Goal: Task Accomplishment & Management: Manage account settings

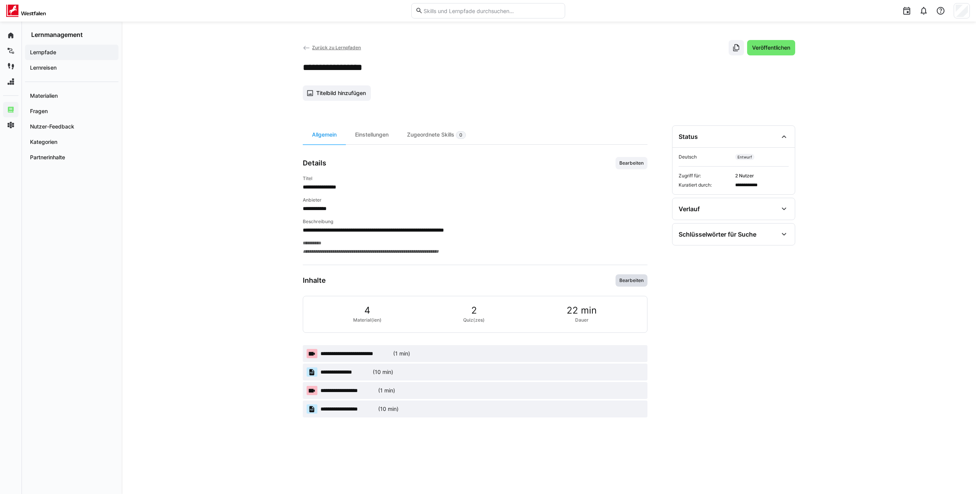
click at [635, 284] on span "Bearbeiten" at bounding box center [632, 280] width 32 height 12
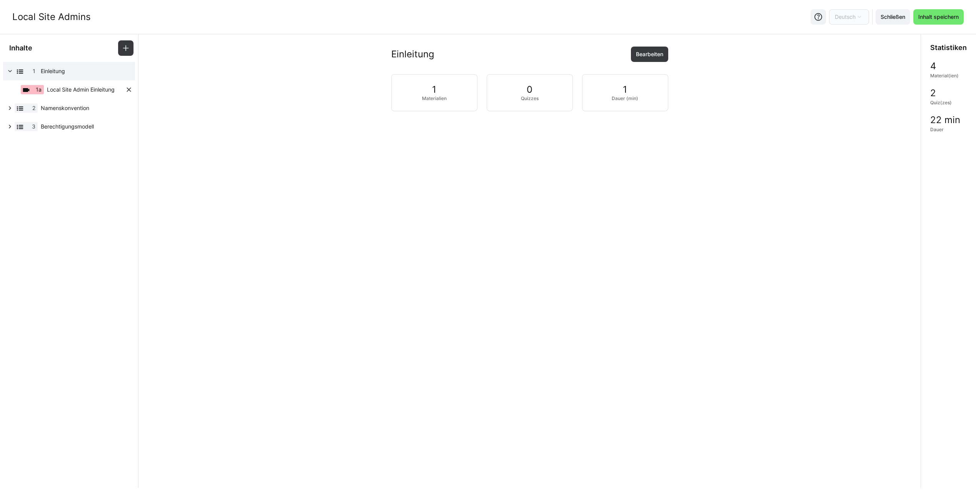
click at [77, 90] on span "Local Site Admin Einleitung" at bounding box center [81, 90] width 68 height 8
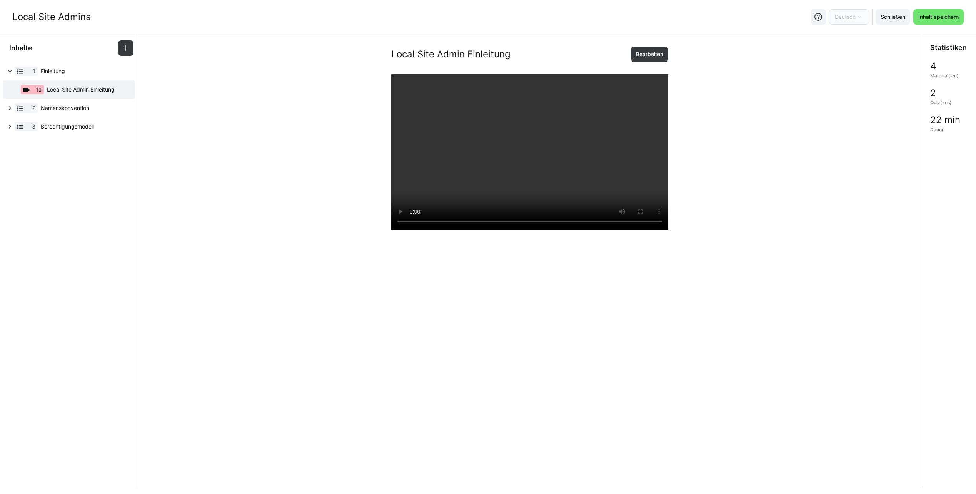
click at [719, 178] on div "Local Site Admin Einleitung Bearbeiten" at bounding box center [530, 335] width 770 height 577
click at [638, 50] on span "Bearbeiten" at bounding box center [650, 54] width 30 height 8
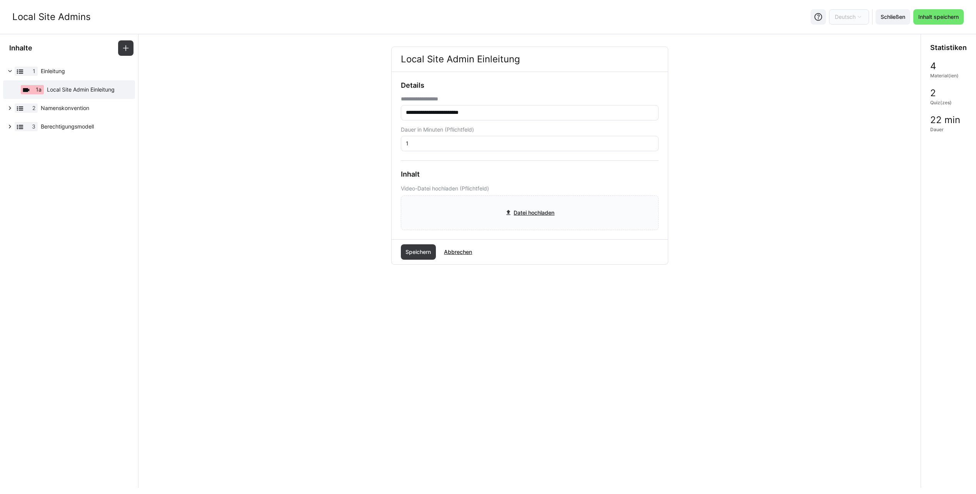
drag, startPoint x: 979, startPoint y: 1, endPoint x: 731, endPoint y: 126, distance: 277.7
click at [731, 126] on div "**********" at bounding box center [530, 180] width 770 height 267
click at [753, 67] on div "**********" at bounding box center [530, 180] width 770 height 267
click at [12, 108] on eds-icon at bounding box center [10, 108] width 8 height 8
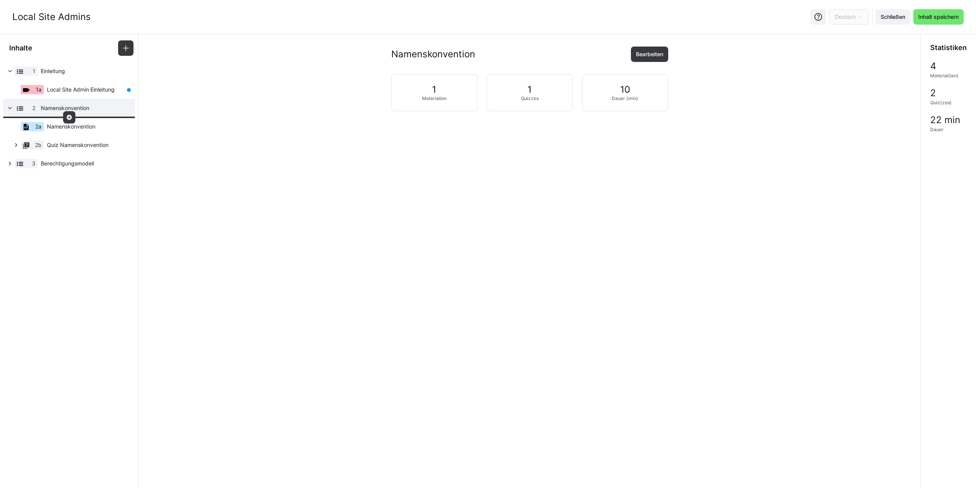
click at [70, 119] on eds-icon at bounding box center [69, 117] width 6 height 6
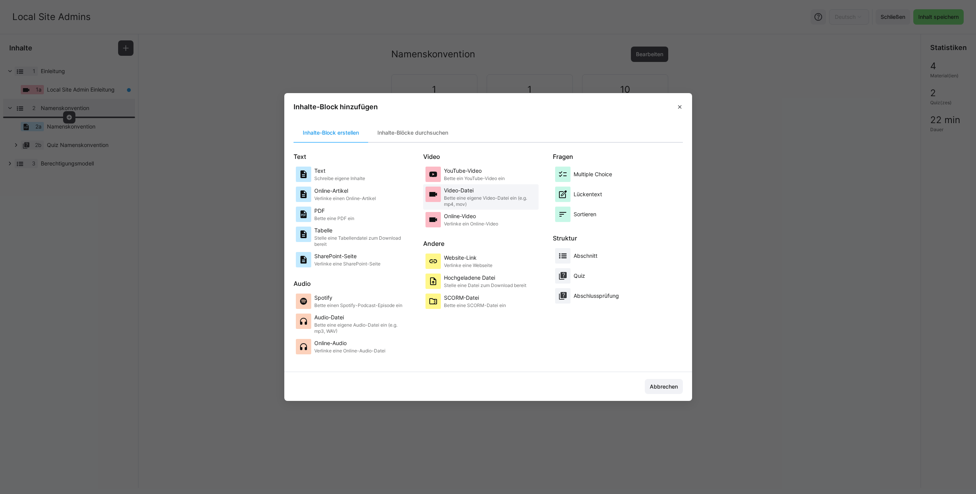
click at [494, 197] on p "Bette eine eigene Video-Datei ein (e.g. mp4, mov)" at bounding box center [490, 201] width 92 height 12
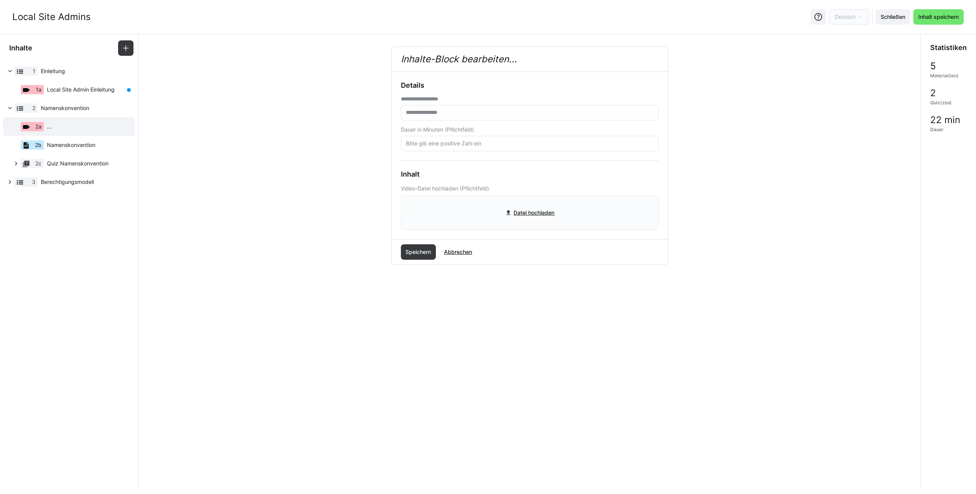
click at [477, 113] on input "text" at bounding box center [529, 112] width 249 height 7
type input "**********"
click at [481, 144] on input "number" at bounding box center [529, 143] width 249 height 7
type input "1"
click at [381, 164] on div "**********" at bounding box center [530, 180] width 770 height 267
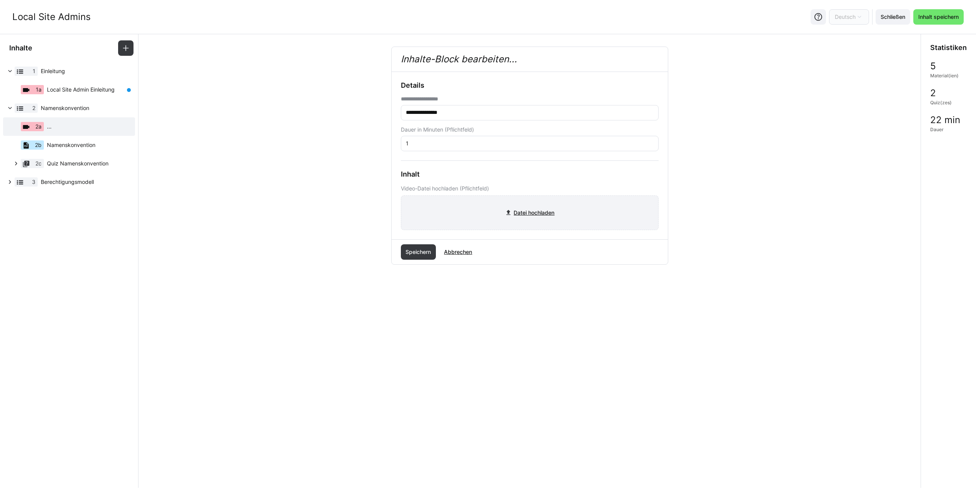
click at [490, 210] on input "file" at bounding box center [529, 213] width 257 height 34
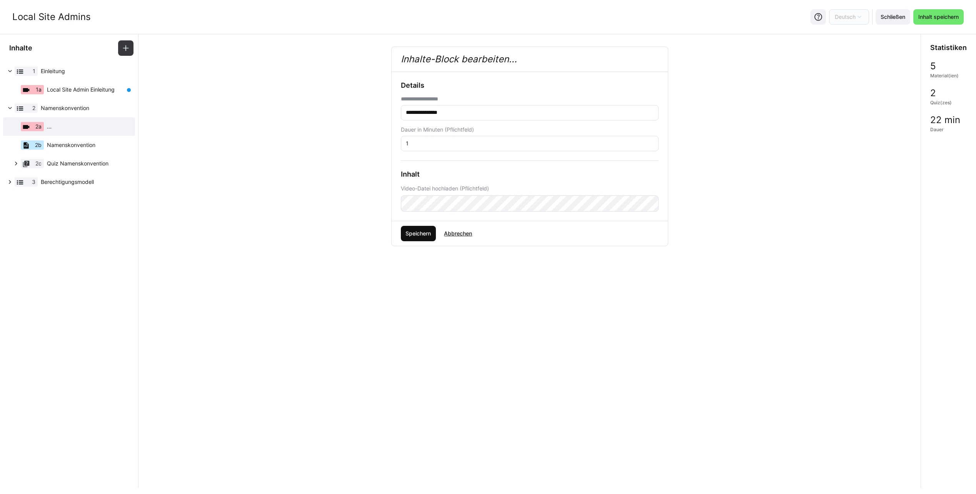
click at [418, 234] on span "Speichern" at bounding box center [418, 234] width 28 height 8
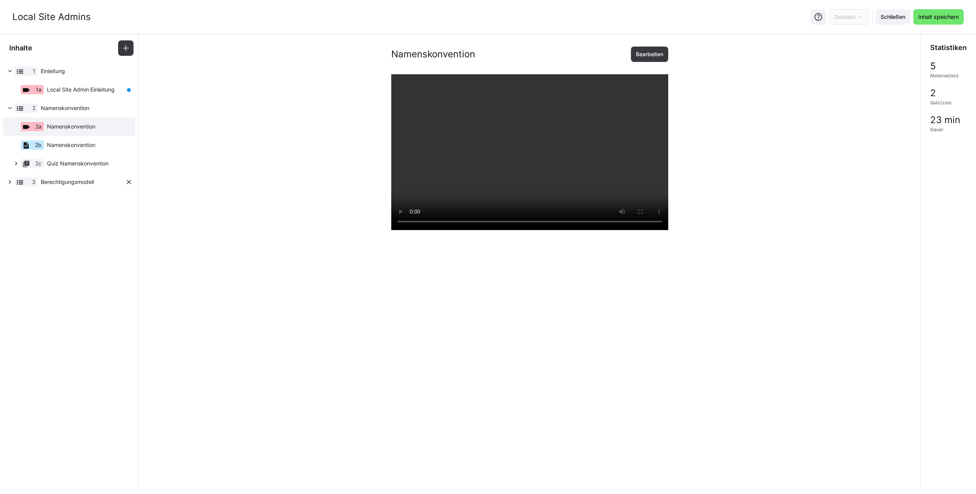
click at [9, 180] on eds-icon at bounding box center [10, 182] width 8 height 8
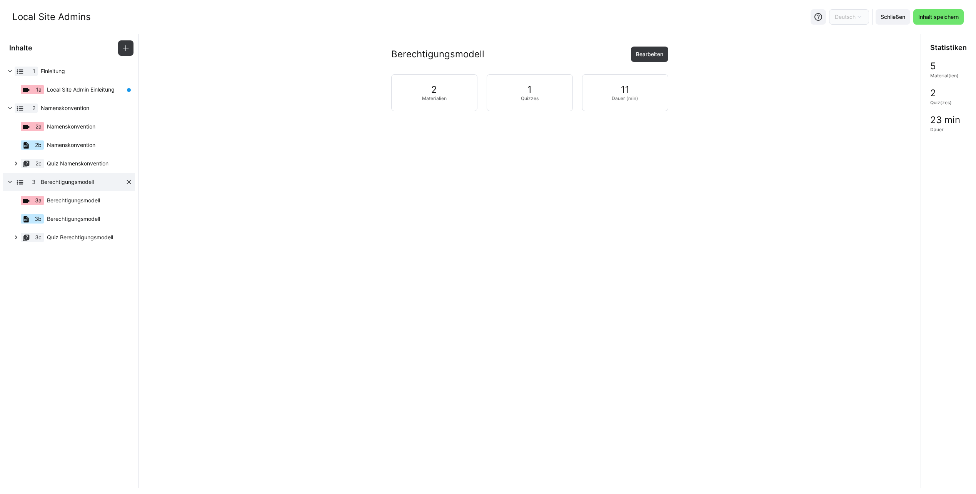
drag, startPoint x: 58, startPoint y: 182, endPoint x: 214, endPoint y: 214, distance: 158.5
click at [328, 225] on app-learning-path-builder-content "Berechtigungsmodell Bearbeiten 2 Materialien 1 Quizzes 11 Dauer (min)" at bounding box center [529, 261] width 782 height 454
click at [73, 201] on span "Berechtigungsmodell" at bounding box center [73, 201] width 53 height 8
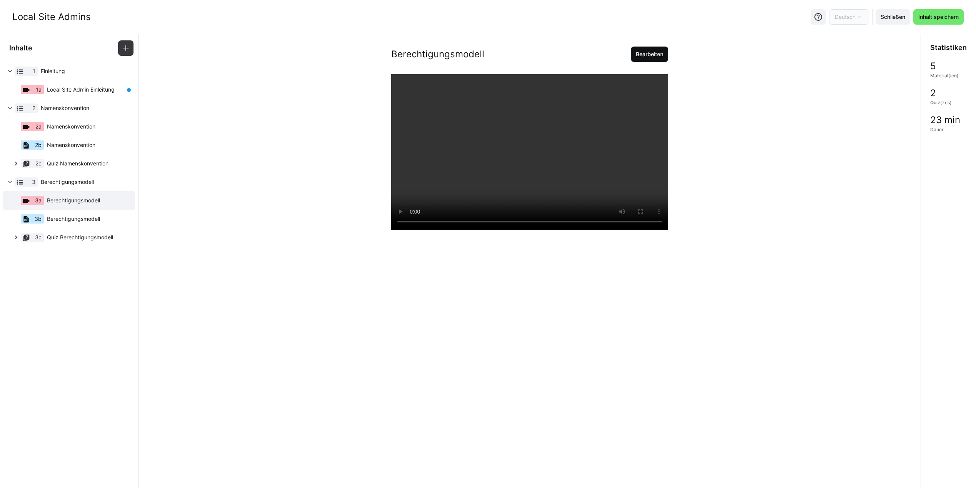
click at [650, 52] on span "Bearbeiten" at bounding box center [650, 54] width 30 height 8
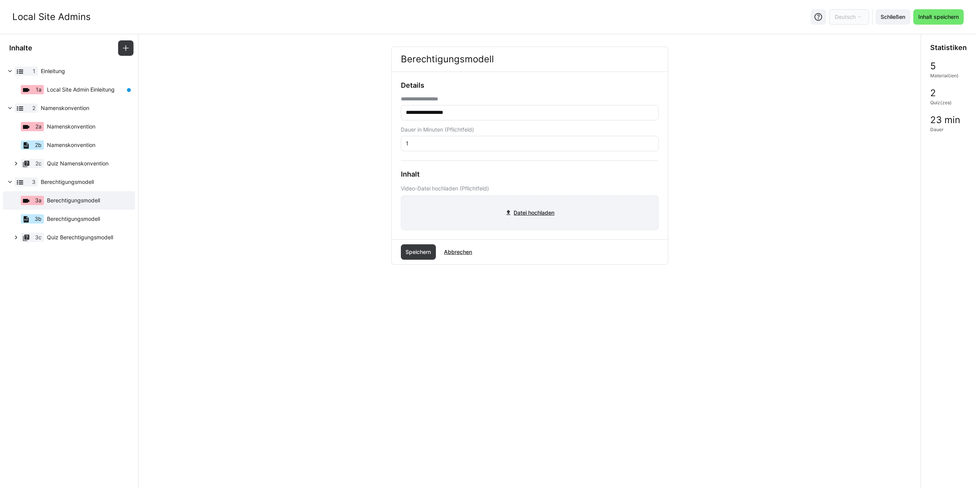
click at [549, 213] on input "file" at bounding box center [529, 213] width 257 height 34
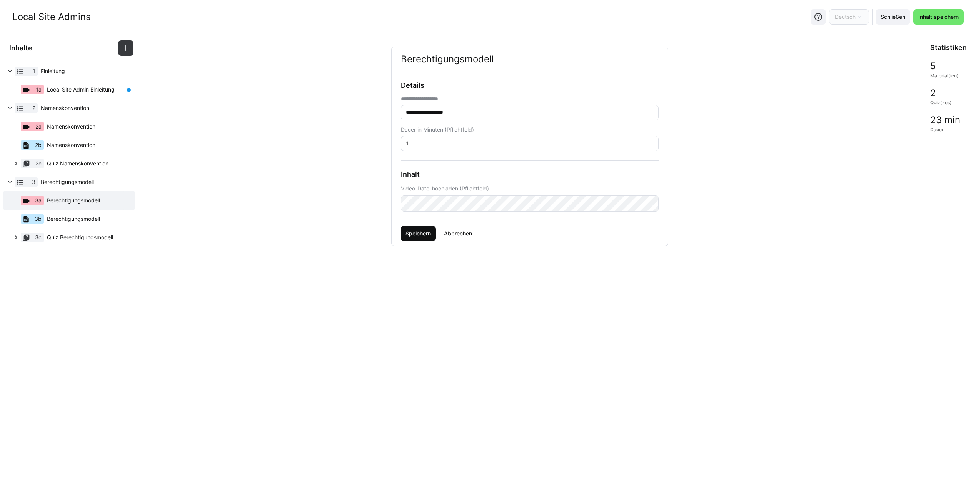
click at [422, 232] on span "Speichern" at bounding box center [418, 234] width 28 height 8
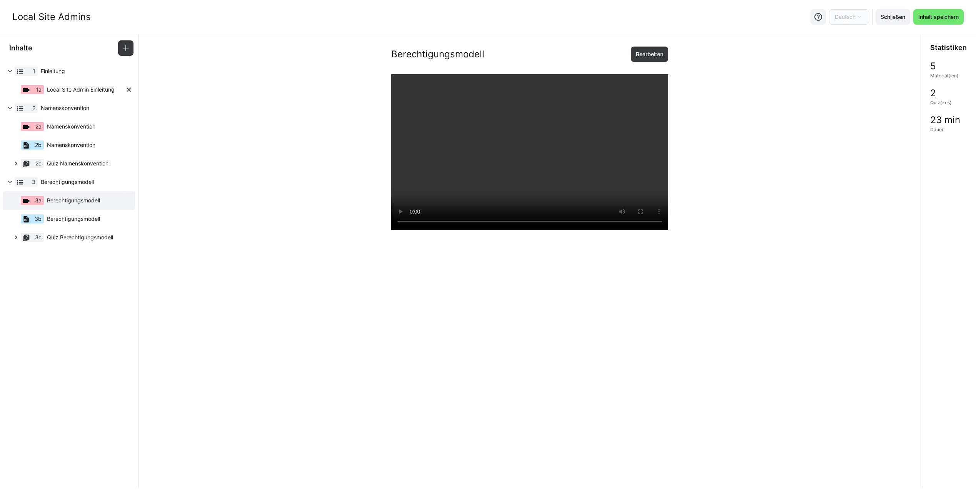
click at [83, 90] on span "Local Site Admin Einleitung" at bounding box center [81, 90] width 68 height 8
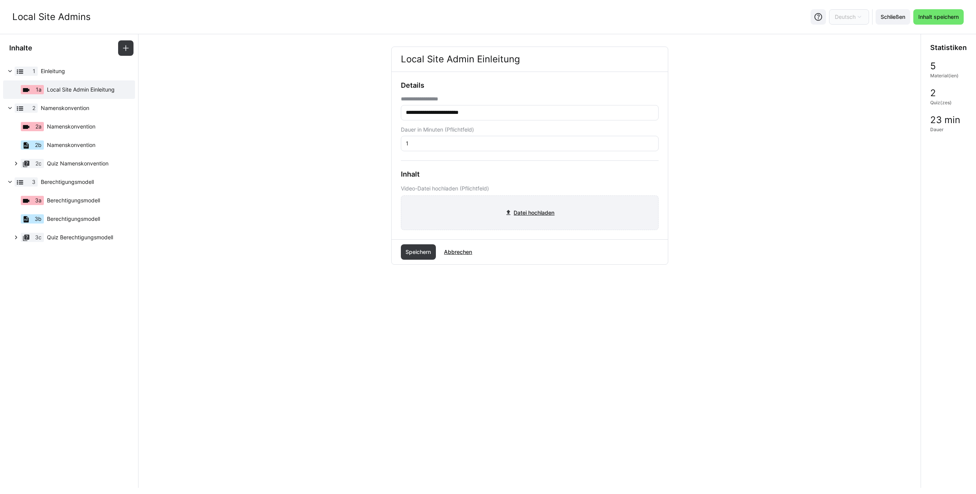
click at [520, 211] on input "file" at bounding box center [529, 213] width 257 height 34
click at [77, 130] on span "Namenskonvention" at bounding box center [71, 127] width 48 height 8
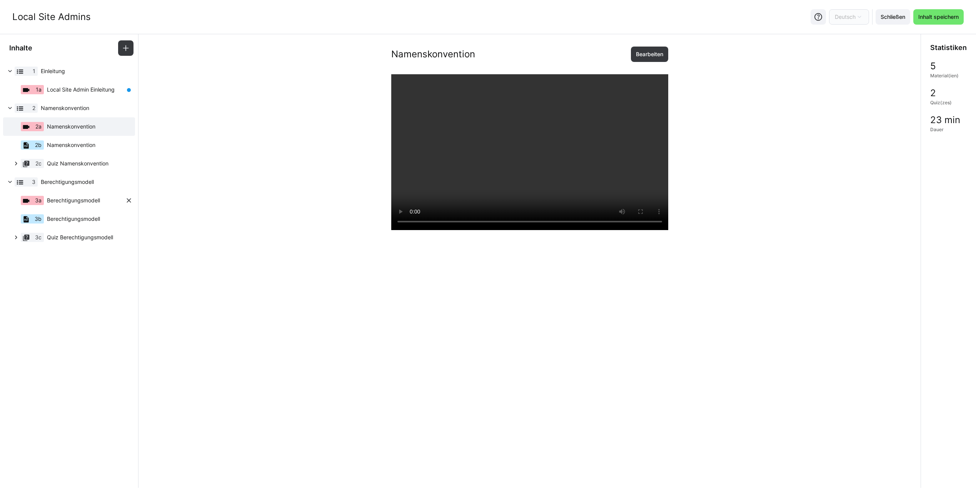
click at [77, 204] on span "Berechtigungsmodell" at bounding box center [73, 201] width 53 height 8
drag, startPoint x: 529, startPoint y: 269, endPoint x: 460, endPoint y: 278, distance: 69.1
click at [458, 277] on div at bounding box center [529, 321] width 277 height 494
drag, startPoint x: 470, startPoint y: 279, endPoint x: 195, endPoint y: 87, distance: 335.6
click at [362, 267] on div "Berechtigungsmodell Bearbeiten" at bounding box center [530, 335] width 770 height 577
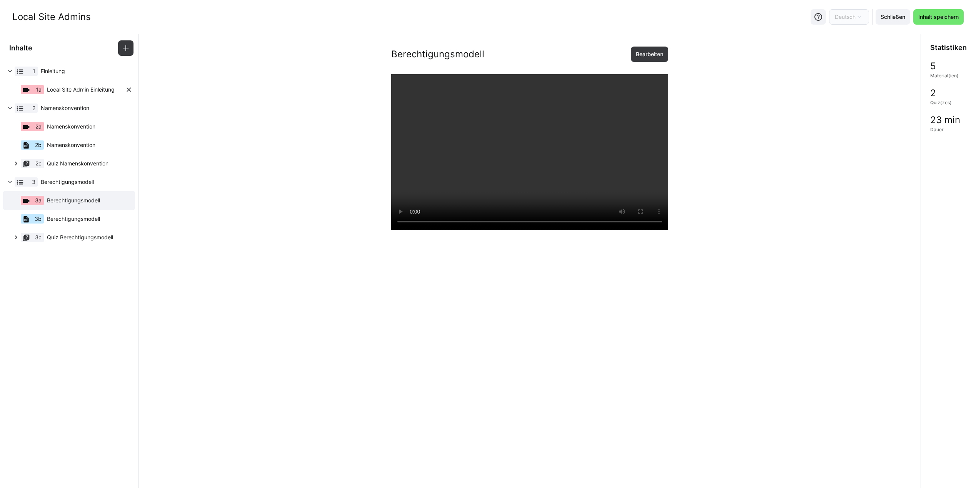
click at [66, 94] on div "1a Local Site Admin Einleitung" at bounding box center [65, 89] width 120 height 18
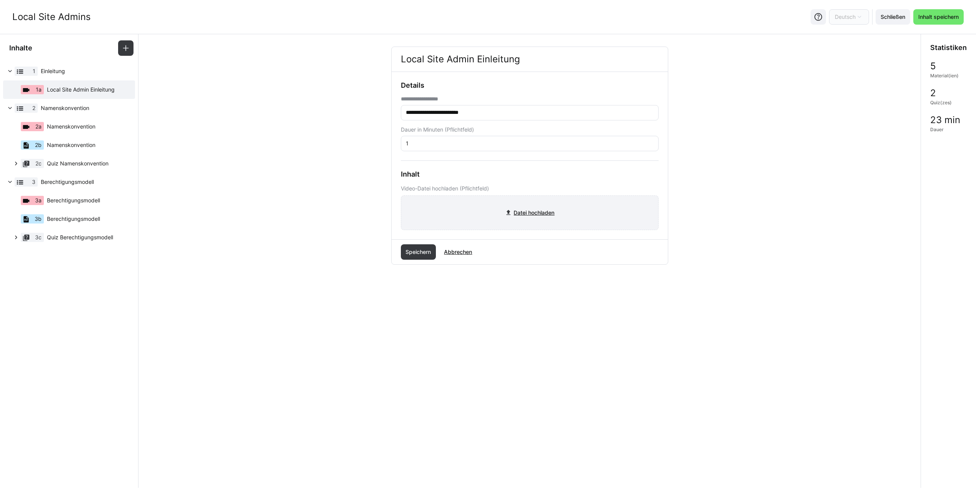
click at [529, 214] on input "file" at bounding box center [529, 213] width 257 height 34
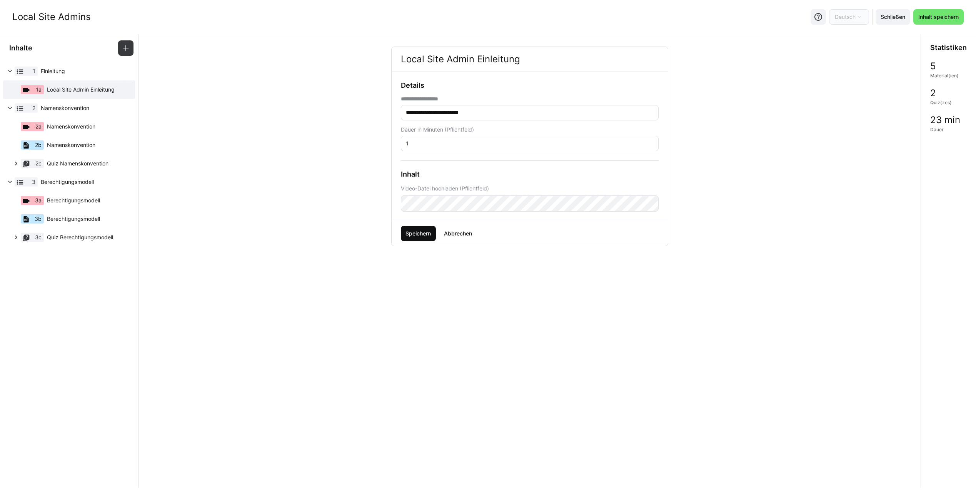
click at [423, 226] on span "Speichern" at bounding box center [418, 233] width 35 height 15
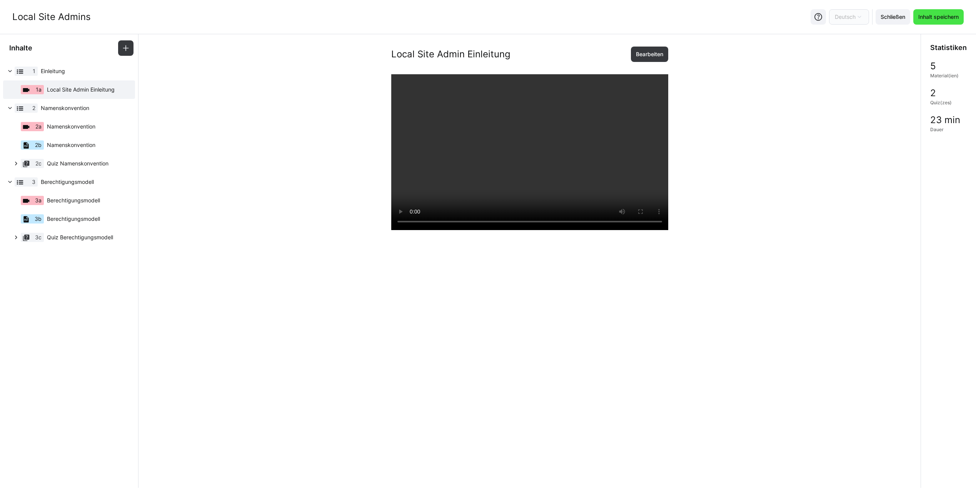
click at [951, 13] on span "Inhalt speichern" at bounding box center [938, 17] width 43 height 8
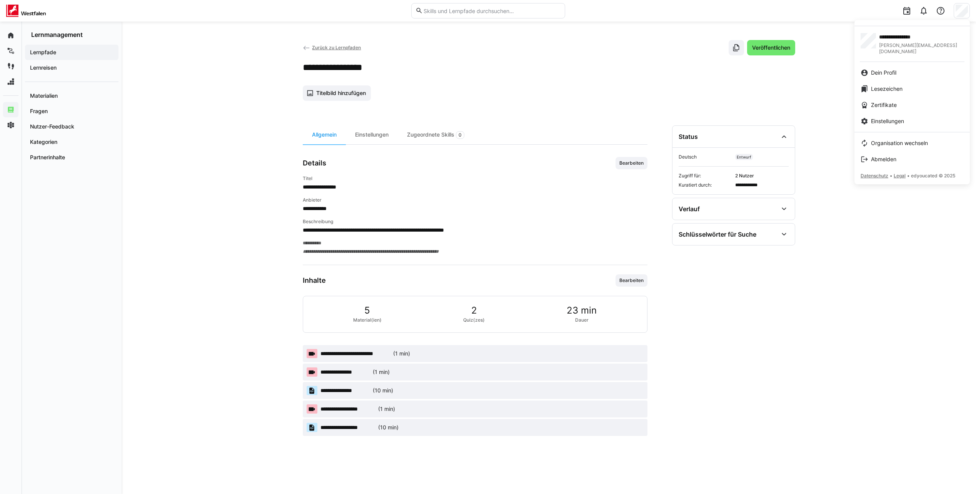
drag, startPoint x: 662, startPoint y: 63, endPoint x: 399, endPoint y: 5, distance: 269.0
click at [661, 63] on div at bounding box center [488, 247] width 976 height 494
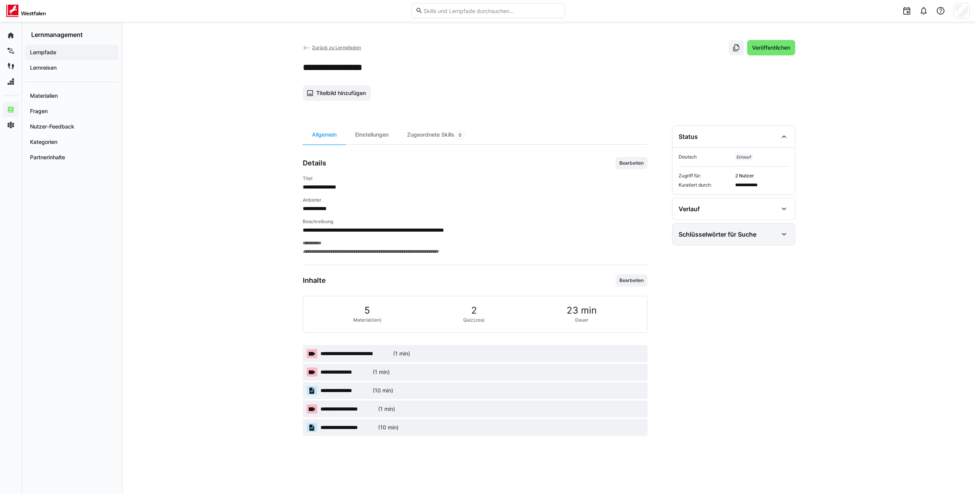
click at [718, 229] on div "Schlüsselwörter für Suche" at bounding box center [733, 235] width 122 height 22
click at [381, 135] on div "Einstellungen" at bounding box center [372, 134] width 52 height 19
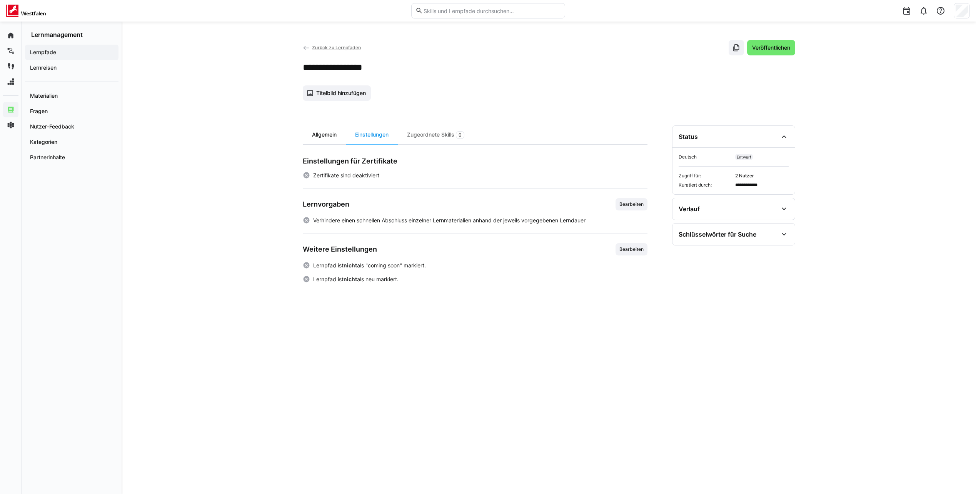
click at [335, 134] on div "Allgemein" at bounding box center [324, 134] width 43 height 19
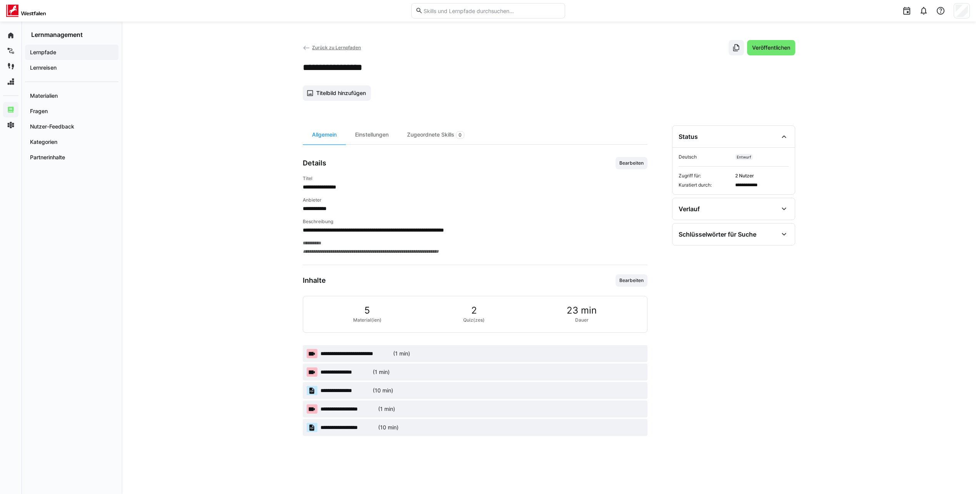
drag, startPoint x: 254, startPoint y: 158, endPoint x: 210, endPoint y: 150, distance: 44.7
click at [210, 150] on div "**********" at bounding box center [549, 258] width 854 height 472
drag, startPoint x: 251, startPoint y: 155, endPoint x: 216, endPoint y: 151, distance: 35.2
click at [216, 151] on div "**********" at bounding box center [549, 258] width 854 height 472
drag, startPoint x: 252, startPoint y: 196, endPoint x: 215, endPoint y: 190, distance: 38.1
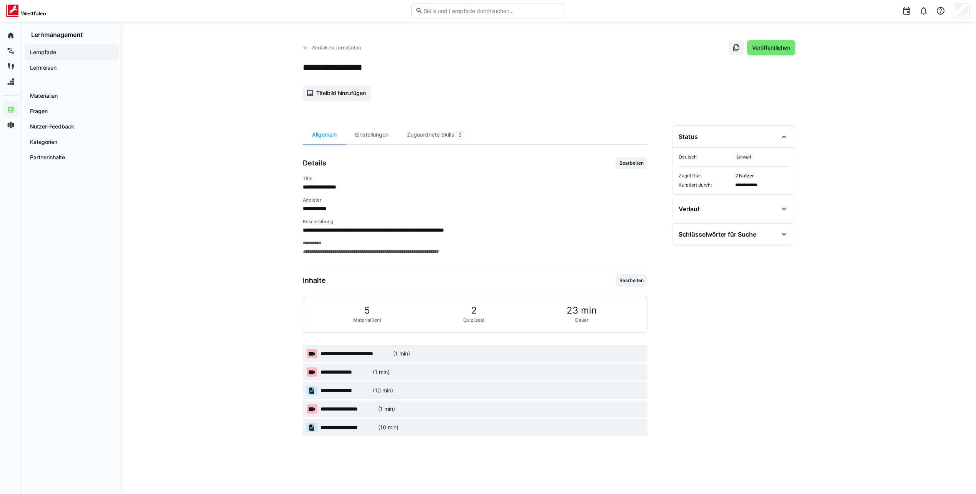
click at [215, 190] on div "**********" at bounding box center [549, 258] width 854 height 472
drag, startPoint x: 299, startPoint y: 214, endPoint x: 248, endPoint y: 214, distance: 51.2
click at [248, 214] on div "**********" at bounding box center [549, 258] width 854 height 472
click at [380, 138] on div "Einstellungen" at bounding box center [372, 134] width 52 height 19
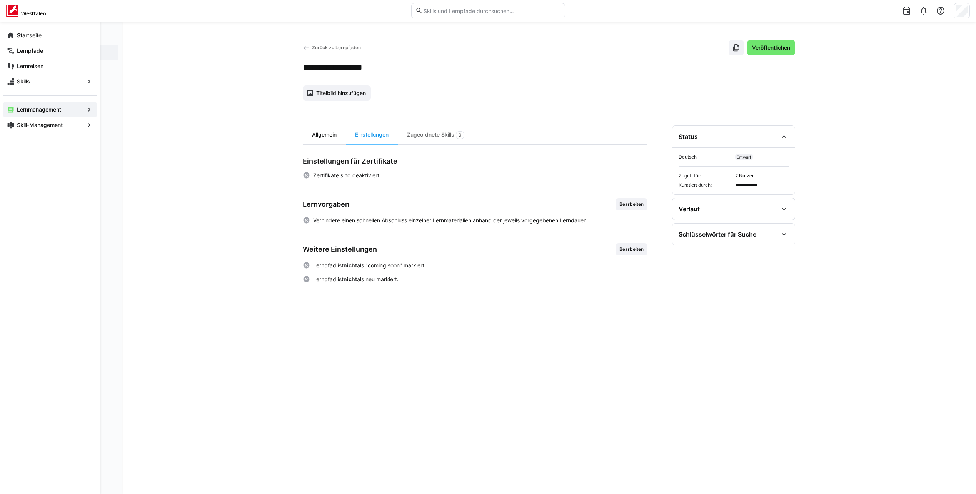
click at [313, 136] on div "Allgemein" at bounding box center [324, 134] width 43 height 19
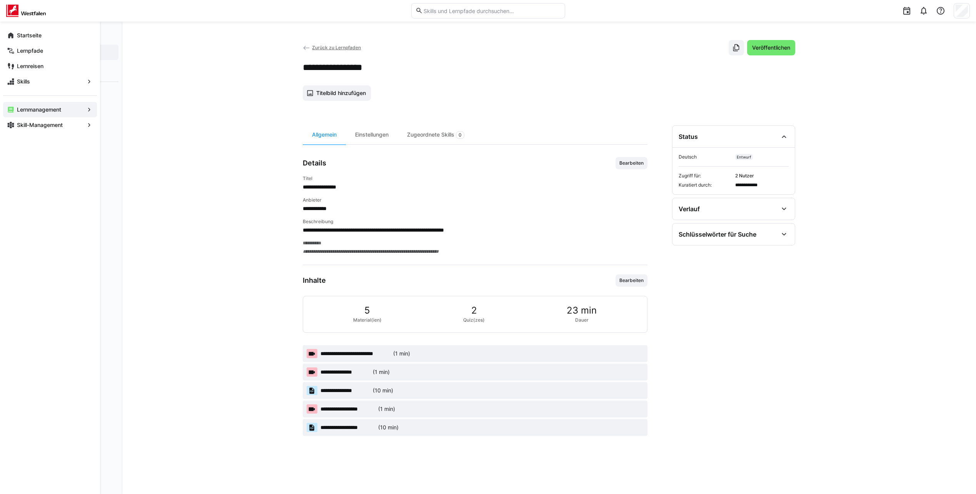
drag, startPoint x: 268, startPoint y: 146, endPoint x: 225, endPoint y: 147, distance: 42.7
click at [225, 147] on div "**********" at bounding box center [549, 258] width 854 height 472
drag, startPoint x: 280, startPoint y: 143, endPoint x: 237, endPoint y: 147, distance: 42.4
click at [237, 147] on div "**********" at bounding box center [549, 258] width 854 height 472
click at [70, 104] on div "Lernmanagement" at bounding box center [50, 109] width 94 height 15
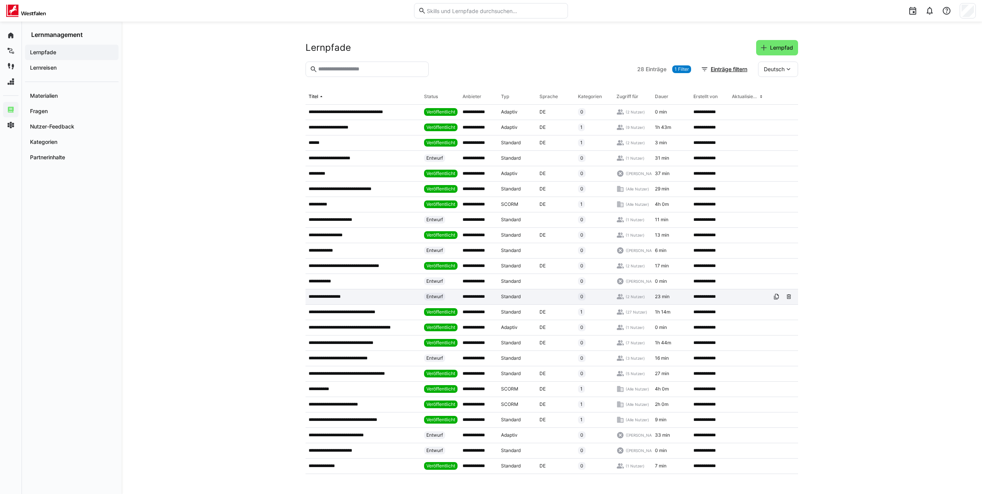
click at [345, 294] on p "**********" at bounding box center [328, 297] width 39 height 6
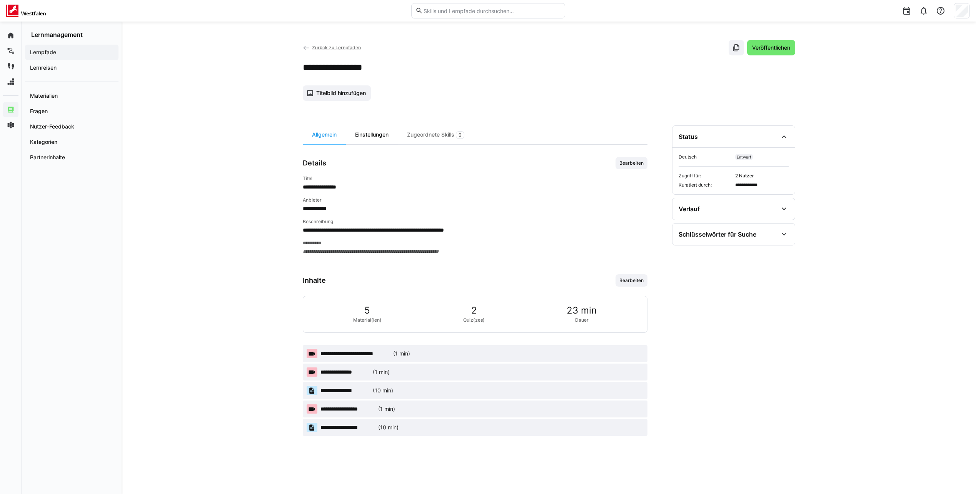
click at [377, 135] on div "Einstellungen" at bounding box center [372, 134] width 52 height 19
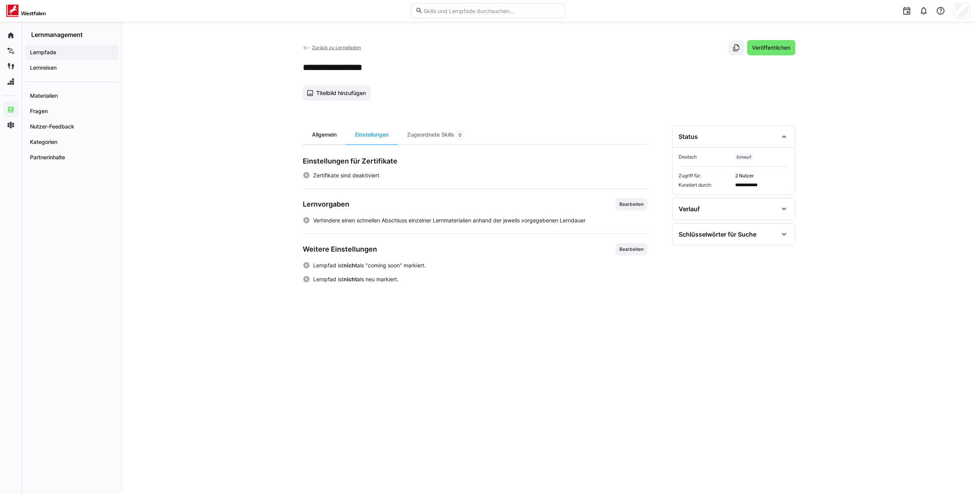
click at [324, 130] on div "Allgemein" at bounding box center [324, 134] width 43 height 19
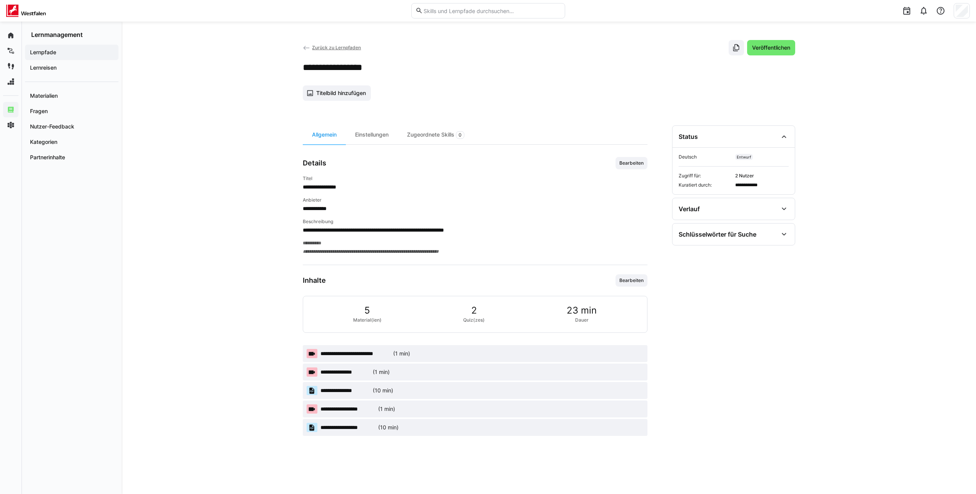
drag, startPoint x: 54, startPoint y: 224, endPoint x: 56, endPoint y: 214, distance: 10.9
click at [54, 224] on div "Lernpfade Lernreisen Materialien Fragen Nutzer-Feedback Kategorien Partnerinhal…" at bounding box center [72, 265] width 100 height 455
drag, startPoint x: 187, startPoint y: 154, endPoint x: 150, endPoint y: 150, distance: 37.9
click at [160, 155] on div "**********" at bounding box center [549, 258] width 854 height 472
click at [58, 142] on span "Kategorien" at bounding box center [72, 142] width 86 height 8
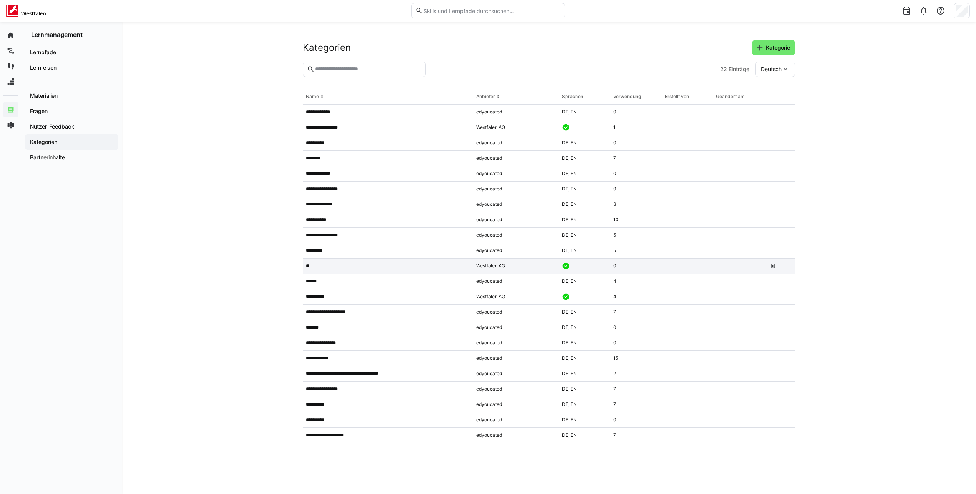
click at [307, 268] on p "**" at bounding box center [308, 266] width 4 height 6
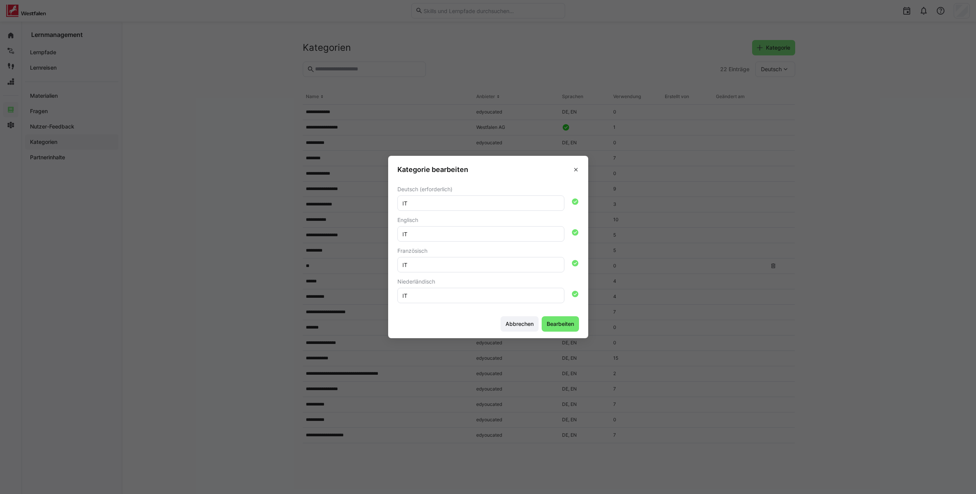
click at [627, 241] on eds-dialog "Kategorie bearbeiten Deutsch (erforderlich) IT Englisch IT Französisch IT Niede…" at bounding box center [488, 247] width 976 height 494
click at [579, 168] on eds-icon at bounding box center [576, 170] width 6 height 6
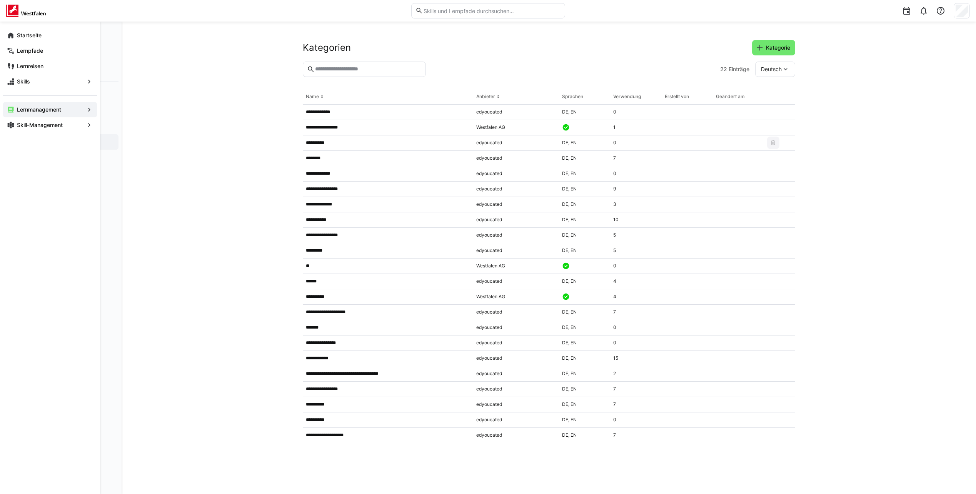
click at [0, 0] on app-navigation-label "Lernmanagement" at bounding box center [0, 0] width 0 height 0
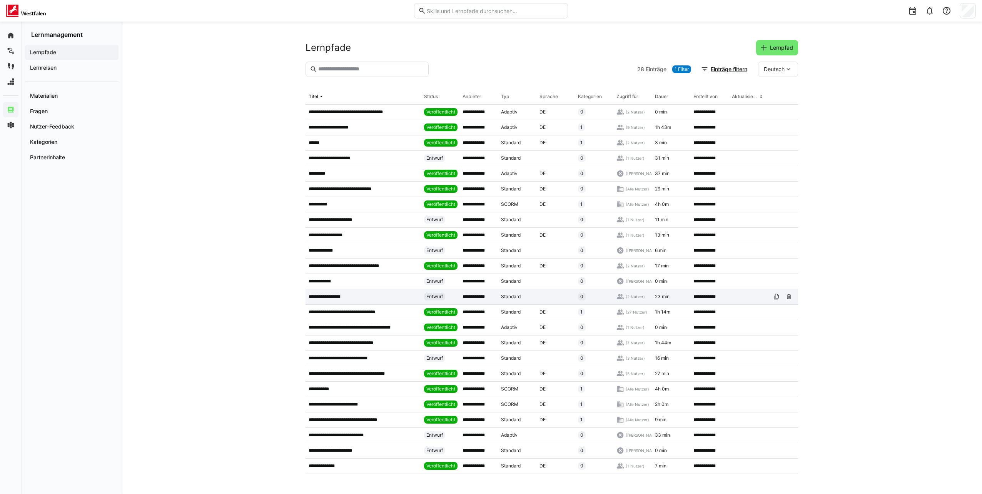
click at [329, 297] on p "**********" at bounding box center [328, 297] width 39 height 6
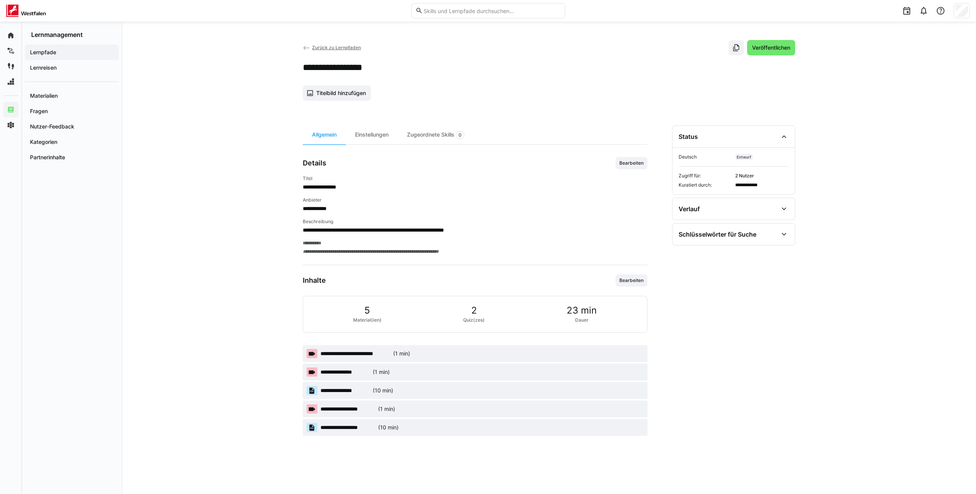
drag, startPoint x: 418, startPoint y: 185, endPoint x: 395, endPoint y: 177, distance: 23.9
click at [395, 177] on h4 "Titel" at bounding box center [475, 178] width 345 height 6
